Goal: Register for event/course

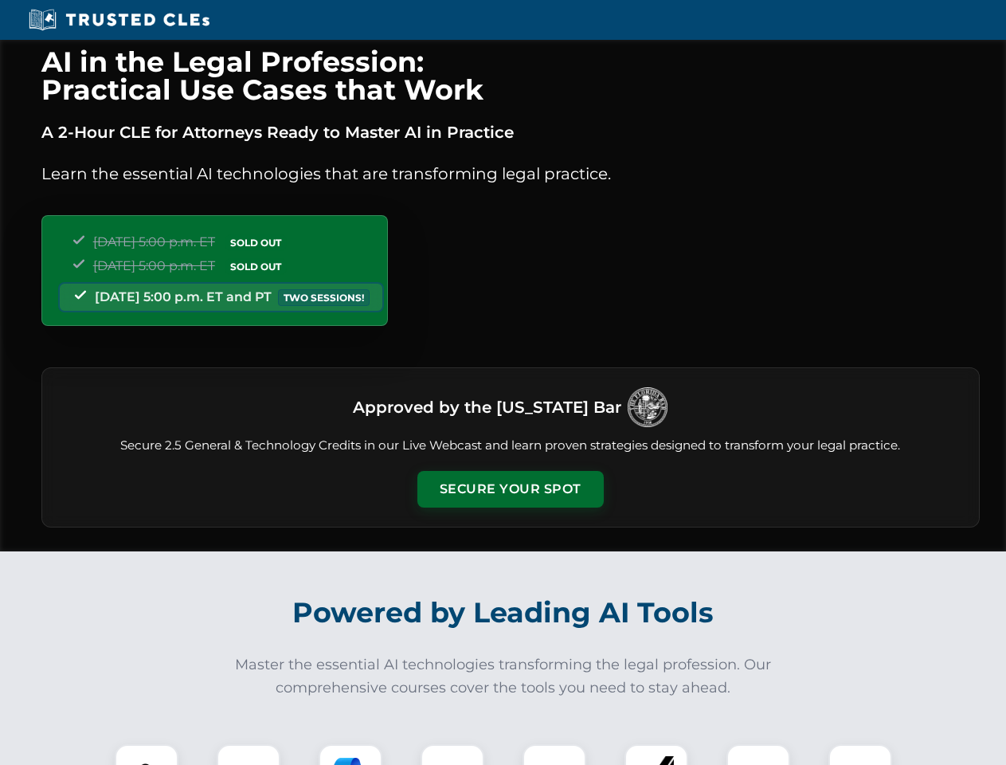
click at [510, 489] on button "Secure Your Spot" at bounding box center [510, 489] width 186 height 37
click at [147, 754] on img at bounding box center [146, 776] width 46 height 46
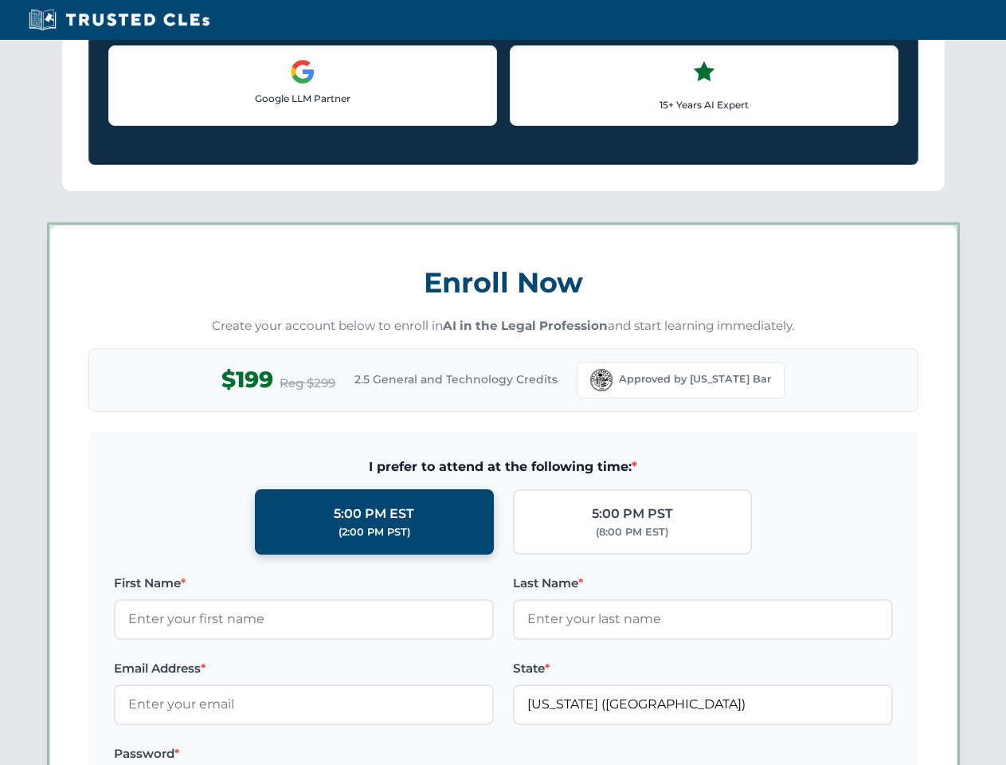
click at [351, 754] on label "Password *" at bounding box center [304, 753] width 380 height 19
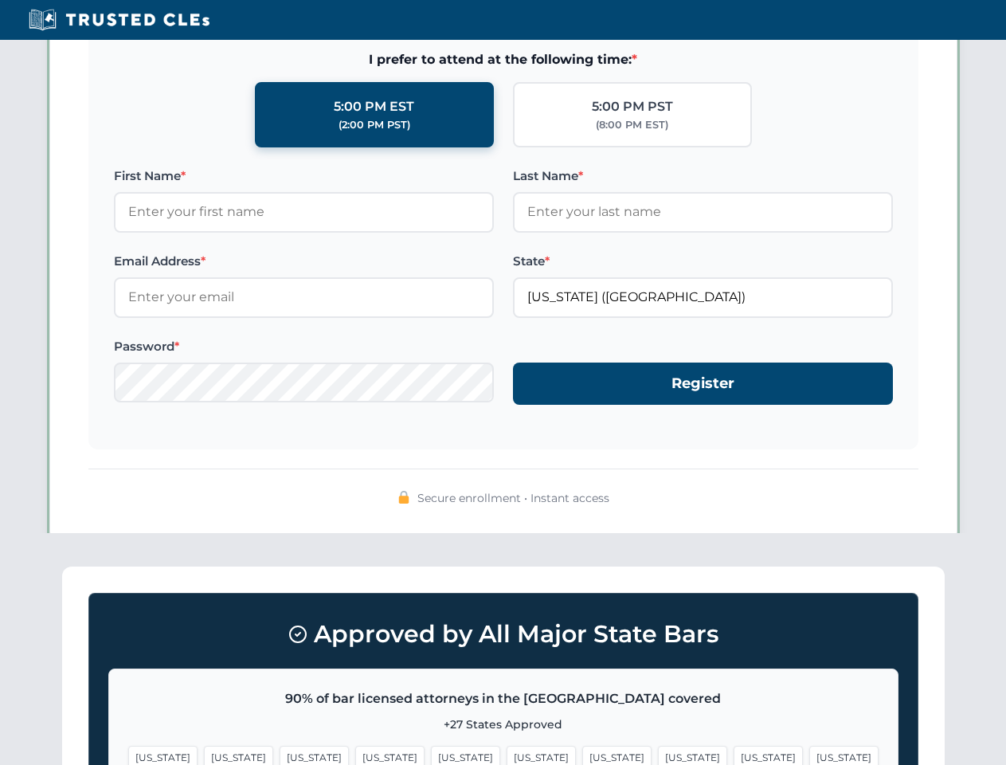
click at [734, 754] on span "[US_STATE]" at bounding box center [768, 757] width 69 height 23
